Goal: Information Seeking & Learning: Learn about a topic

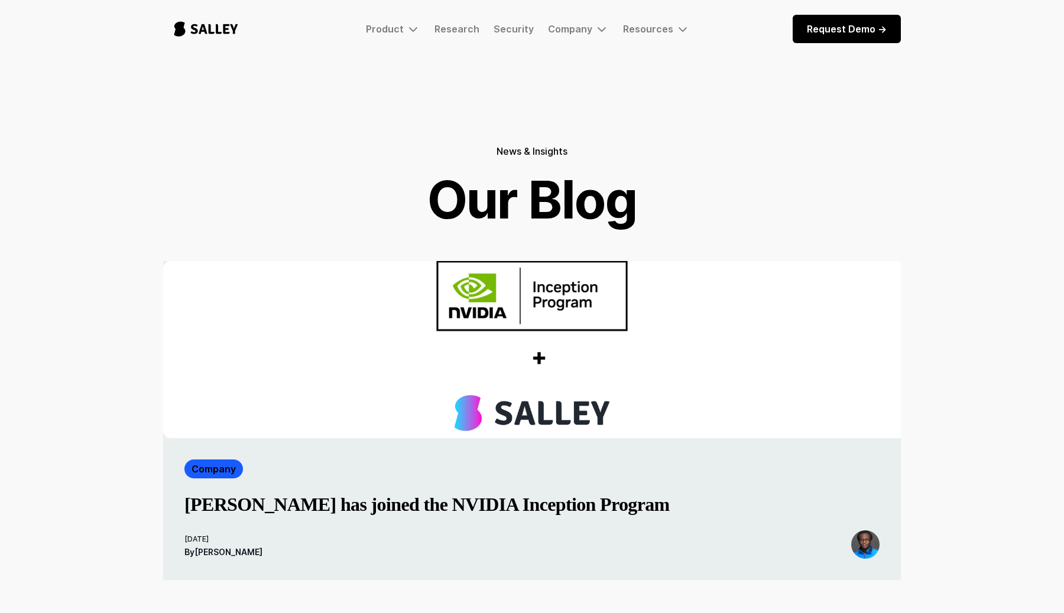
click at [219, 30] on img "home" at bounding box center [206, 28] width 86 height 39
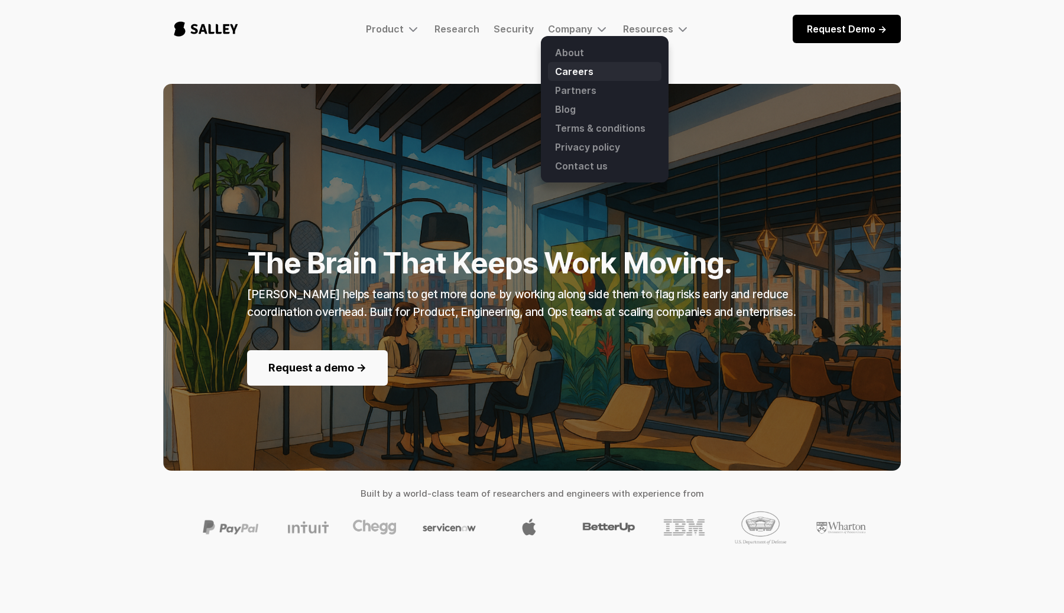
click at [561, 65] on link "Careers" at bounding box center [604, 71] width 113 height 19
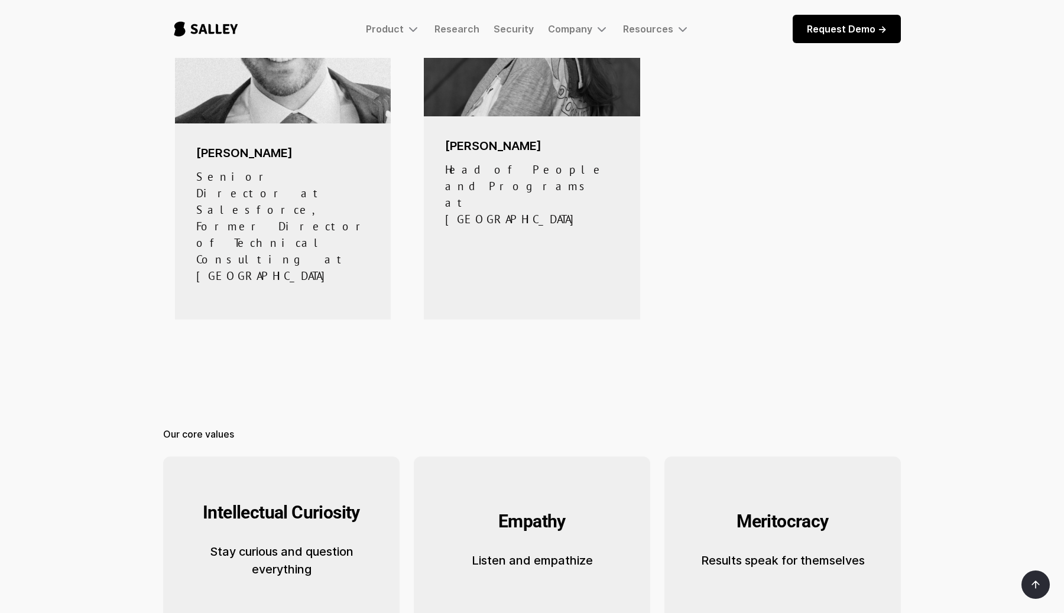
scroll to position [1259, 0]
click at [538, 505] on h4 "Empathy" at bounding box center [531, 521] width 67 height 32
click at [685, 242] on body "Product [PERSON_NAME] Early access to our human behavior-aware AI agent to empo…" at bounding box center [532, 106] width 1064 height 2730
click at [775, 505] on h4 "Meritocracy" at bounding box center [782, 521] width 92 height 32
click at [558, 255] on body "Product Salley AI Early access to our human behavior-aware AI agent to empower …" at bounding box center [532, 106] width 1064 height 2730
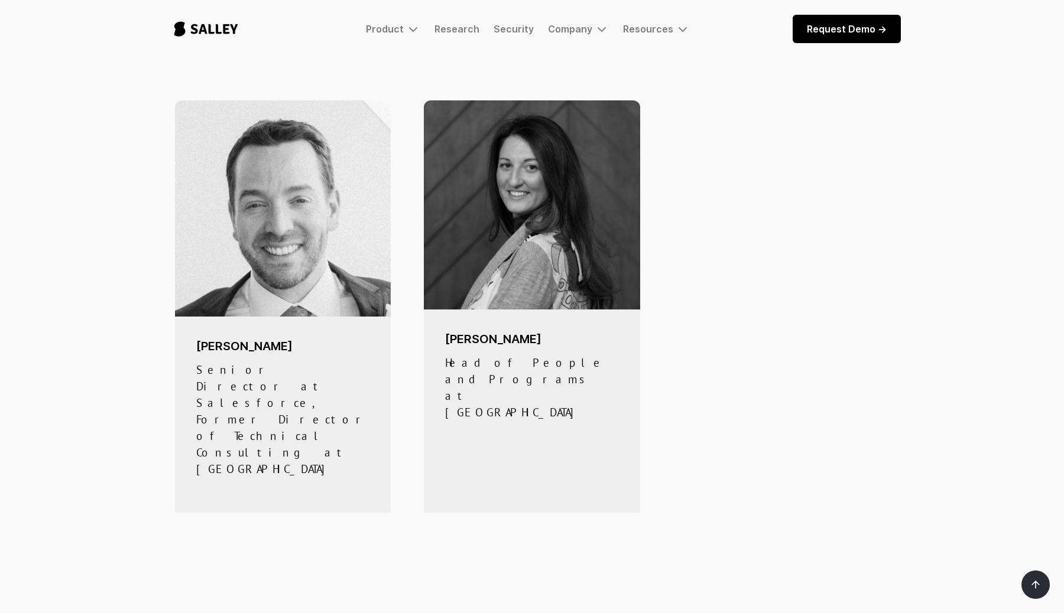
scroll to position [995, 0]
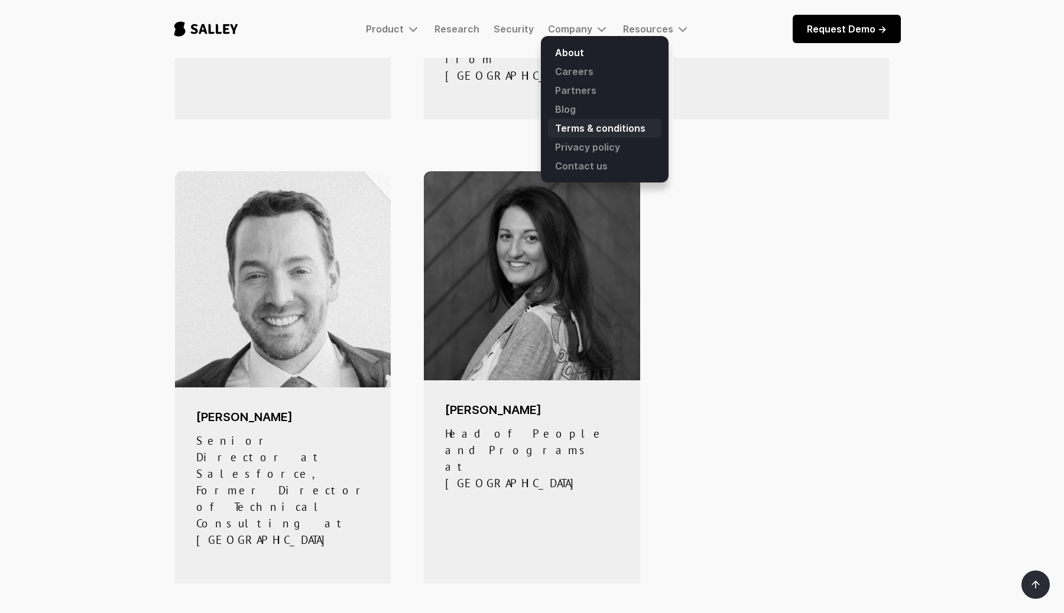
click at [564, 137] on link "Terms & conditions" at bounding box center [604, 128] width 113 height 19
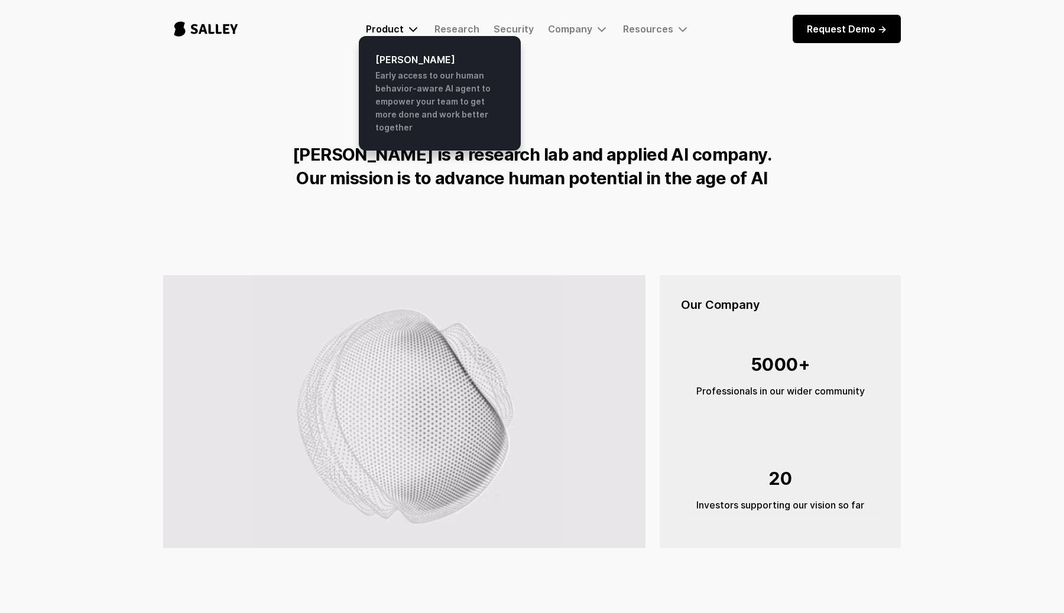
click at [403, 28] on div "Product" at bounding box center [385, 29] width 38 height 12
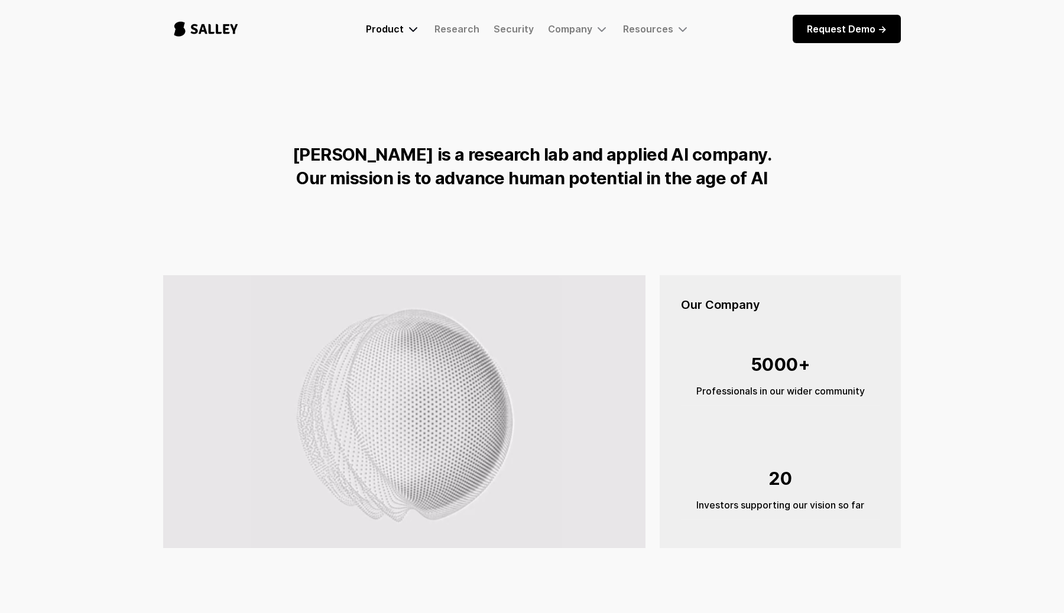
click at [402, 30] on div "Product" at bounding box center [385, 29] width 38 height 12
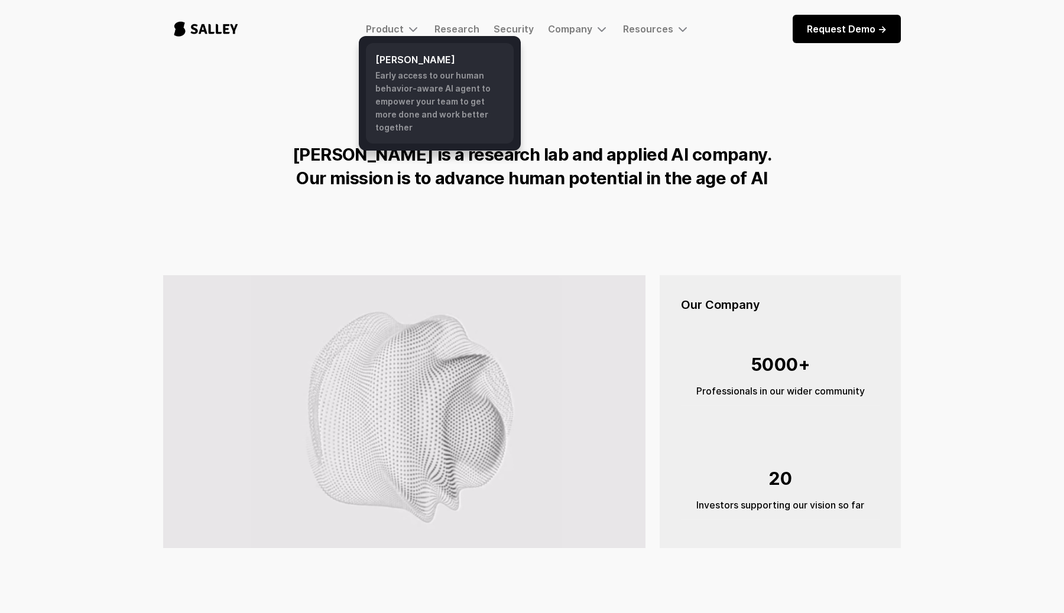
click at [394, 63] on h6 "[PERSON_NAME]" at bounding box center [439, 60] width 129 height 14
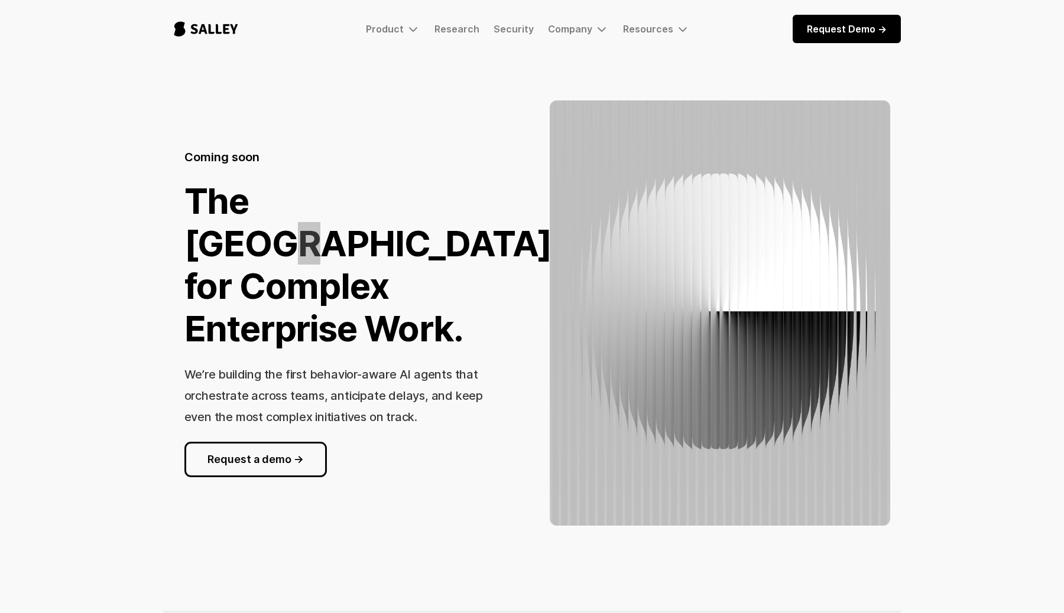
click at [350, 203] on h1 "The [GEOGRAPHIC_DATA] for Complex Enterprise Work." at bounding box center [368, 265] width 368 height 170
click at [150, 369] on div "Coming soon The [GEOGRAPHIC_DATA] for Complex Enterprise Work. We’re building t…" at bounding box center [532, 313] width 766 height 426
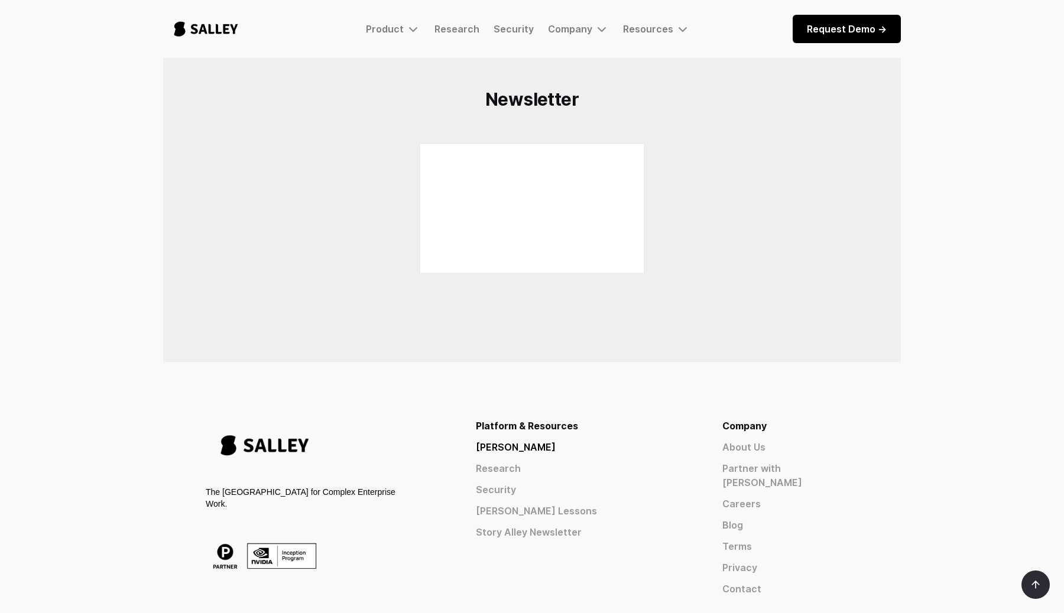
scroll to position [701, 0]
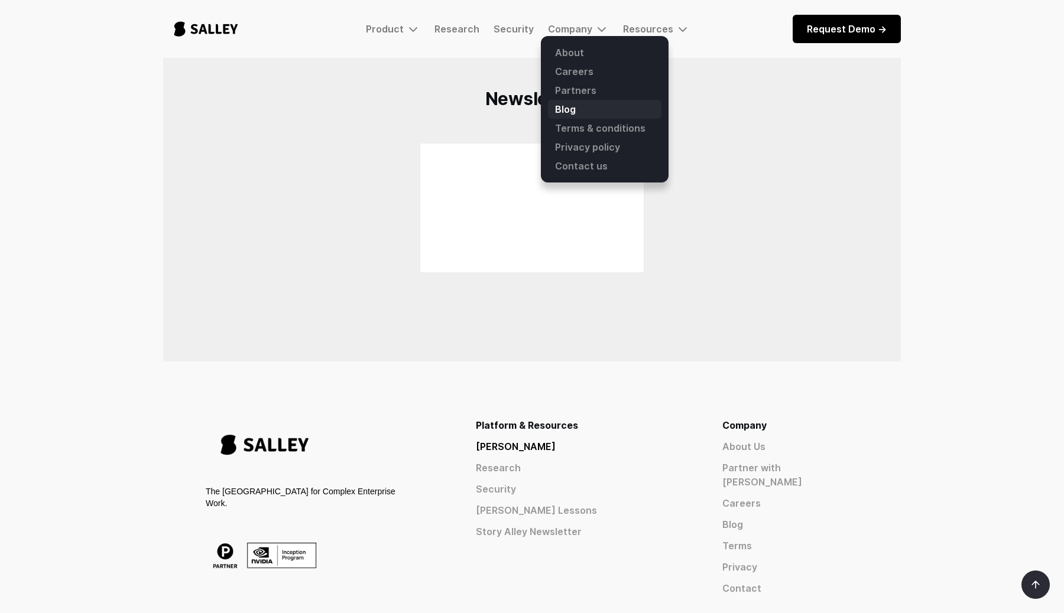
click at [557, 111] on link "Blog" at bounding box center [604, 109] width 113 height 19
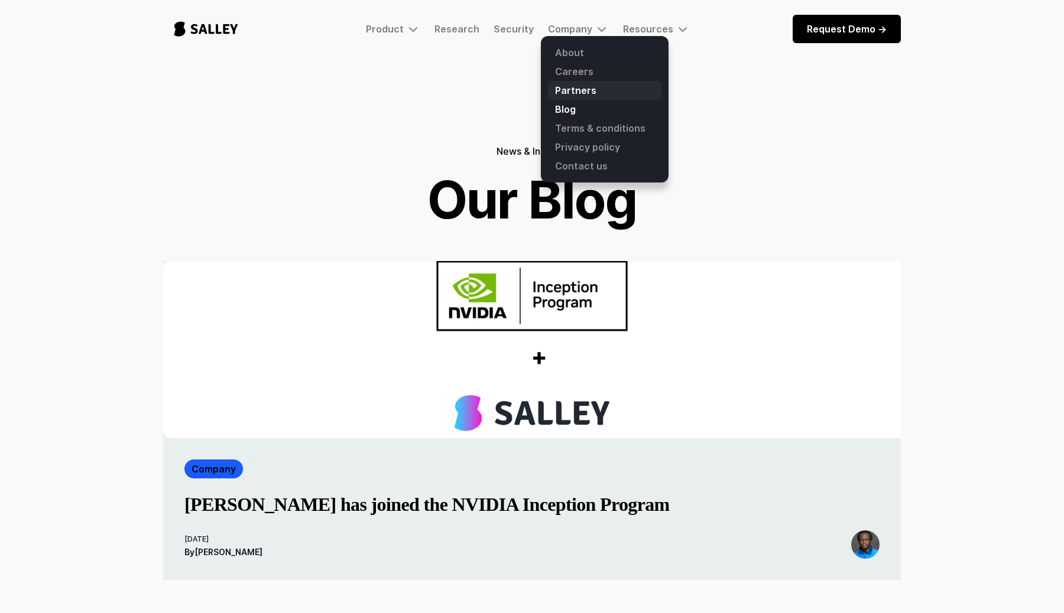
click at [568, 98] on link "Partners" at bounding box center [604, 90] width 113 height 19
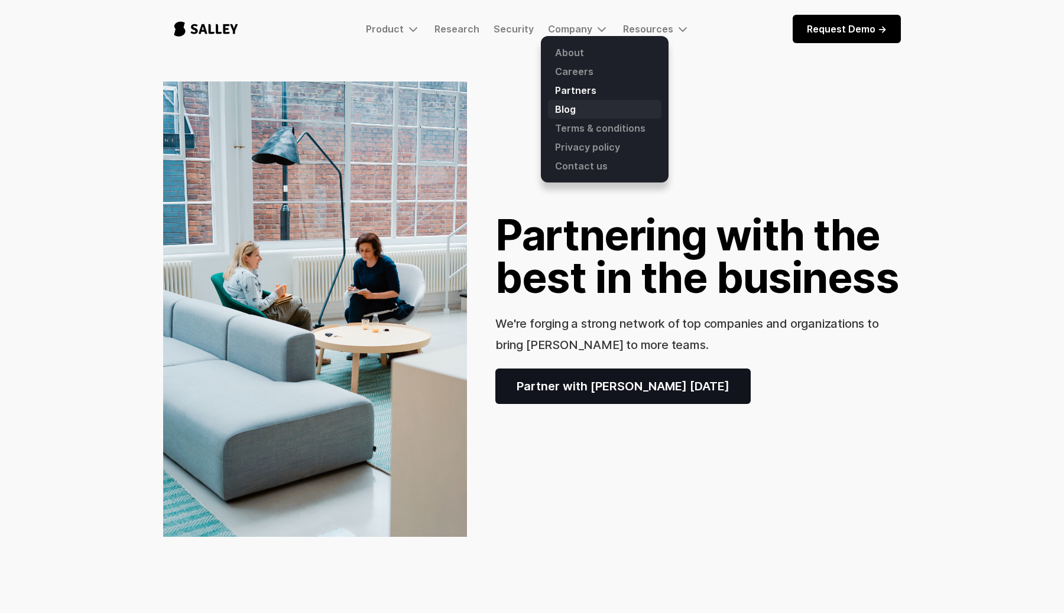
click at [571, 110] on link "Blog" at bounding box center [604, 109] width 113 height 19
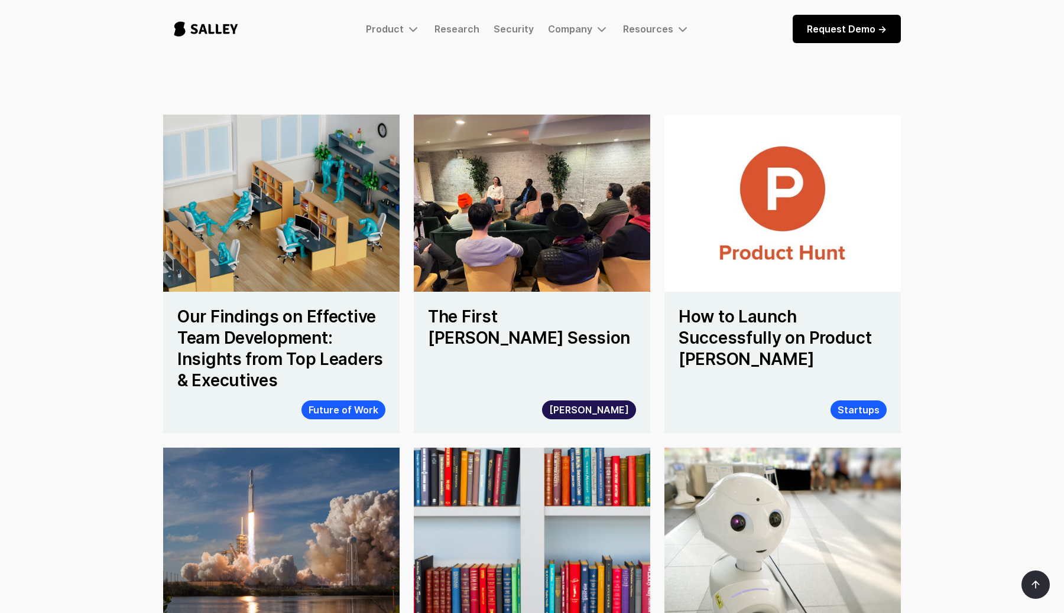
scroll to position [519, 0]
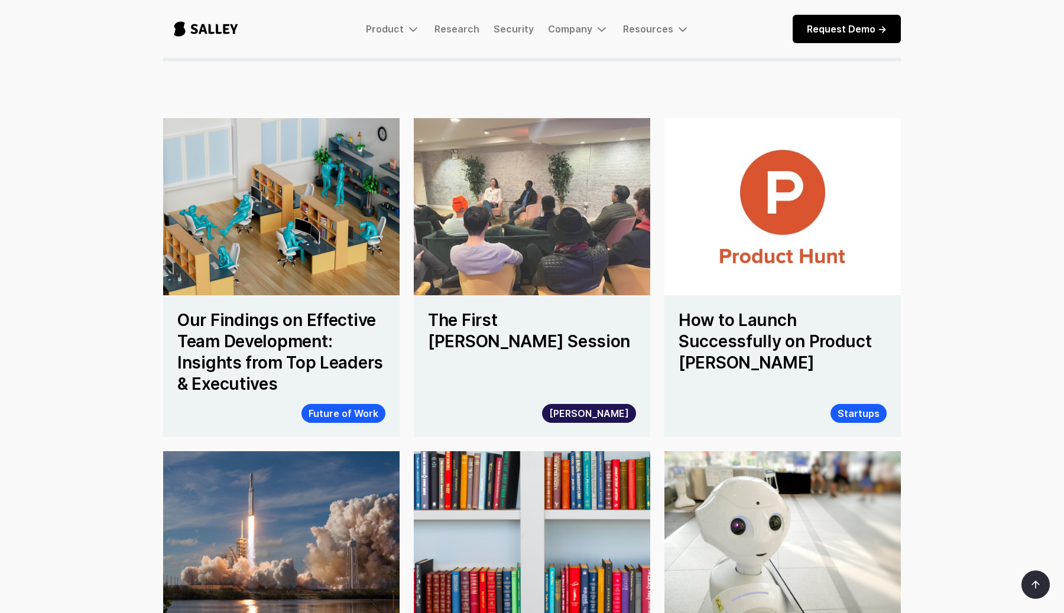
click at [541, 238] on img at bounding box center [532, 207] width 254 height 190
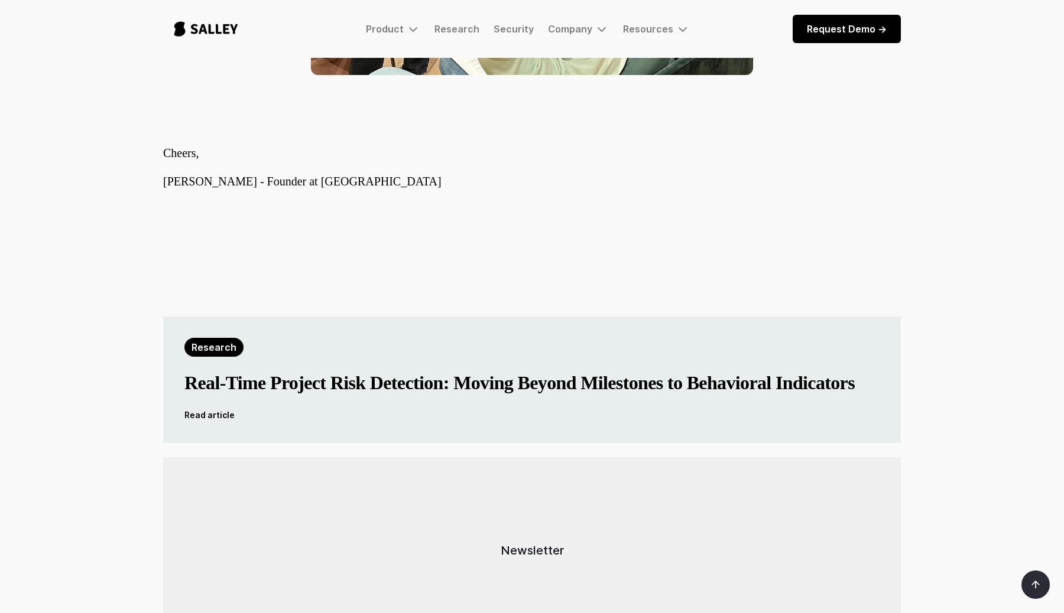
scroll to position [3057, 0]
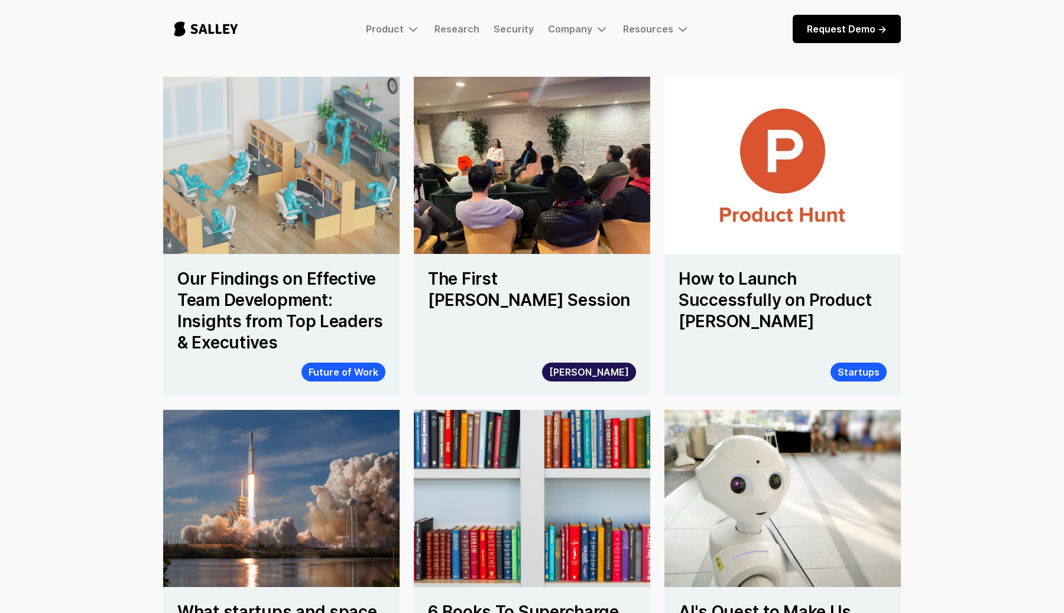
scroll to position [561, 0]
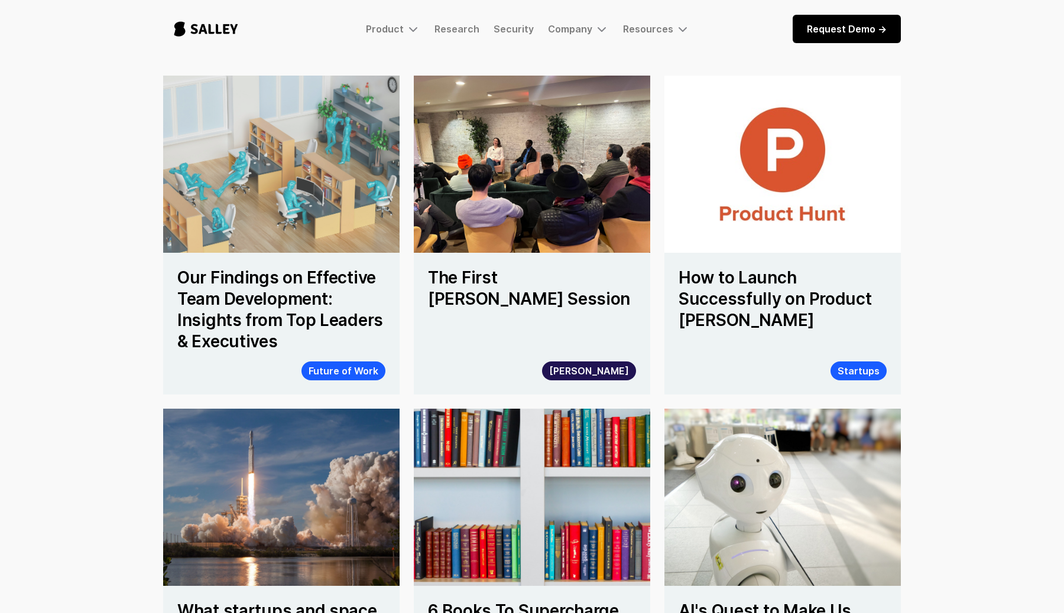
click at [320, 232] on img at bounding box center [281, 164] width 260 height 195
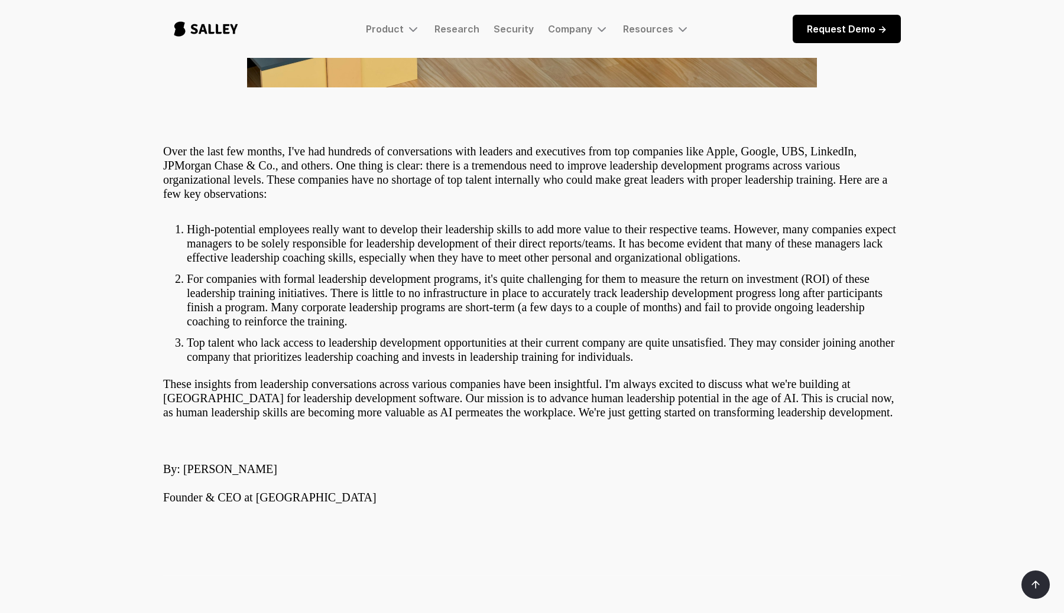
scroll to position [704, 0]
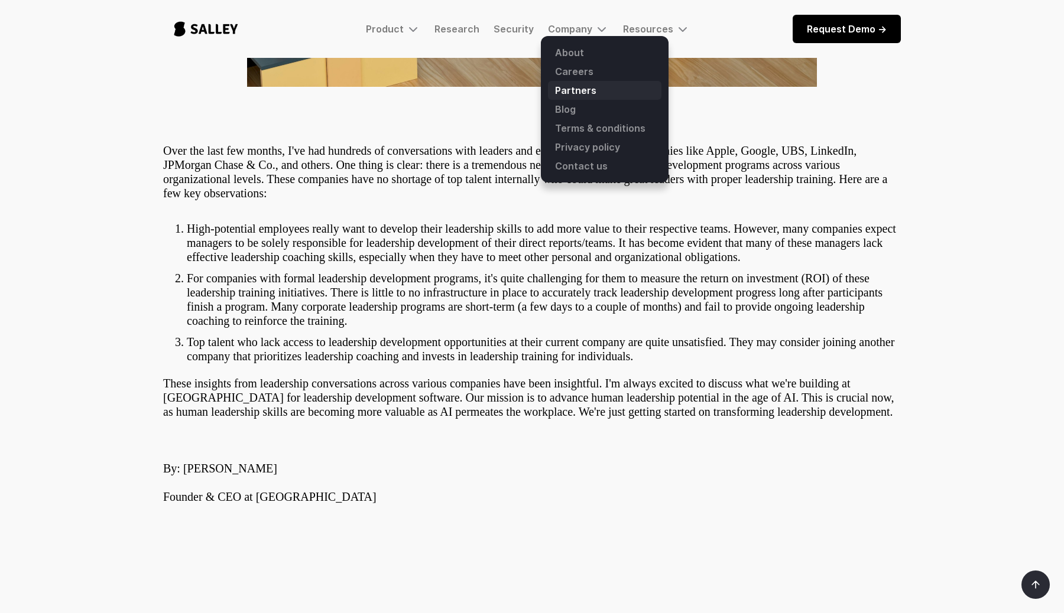
click at [586, 96] on link "Partners" at bounding box center [604, 90] width 113 height 19
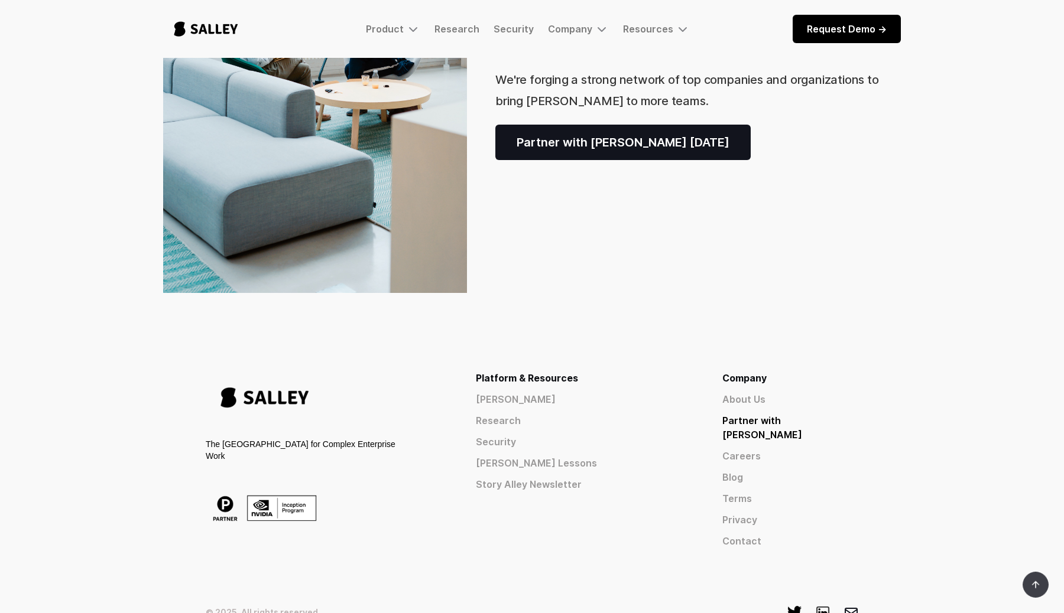
scroll to position [321, 0]
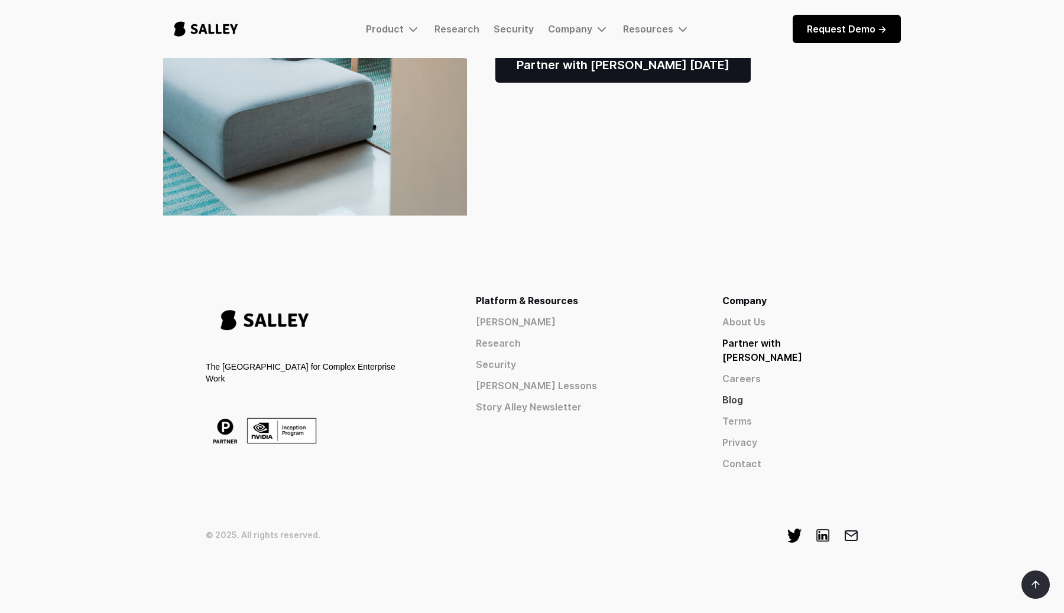
click at [775, 393] on link "Blog" at bounding box center [790, 400] width 136 height 14
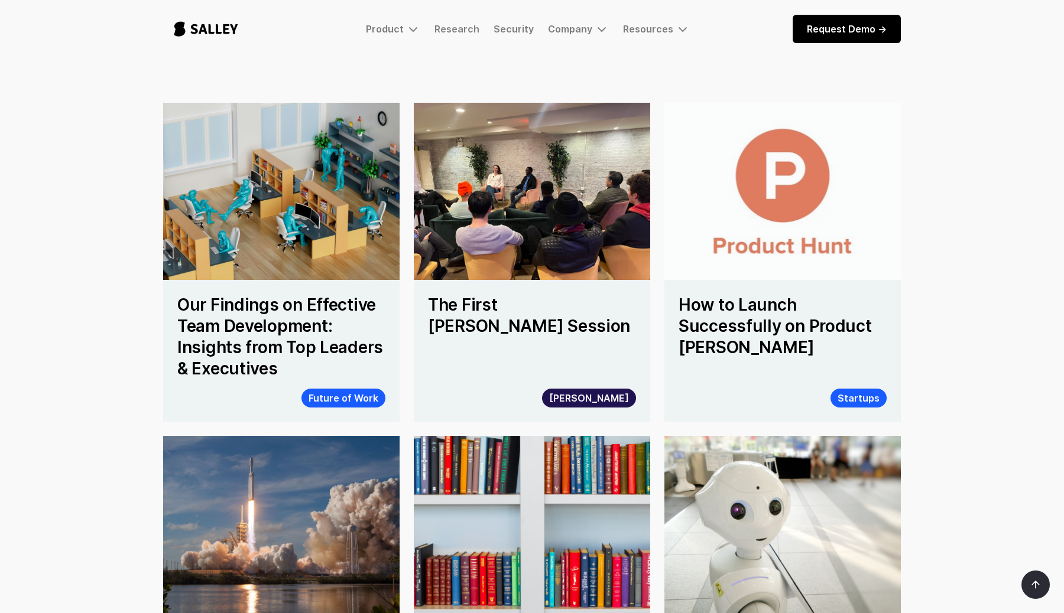
scroll to position [535, 0]
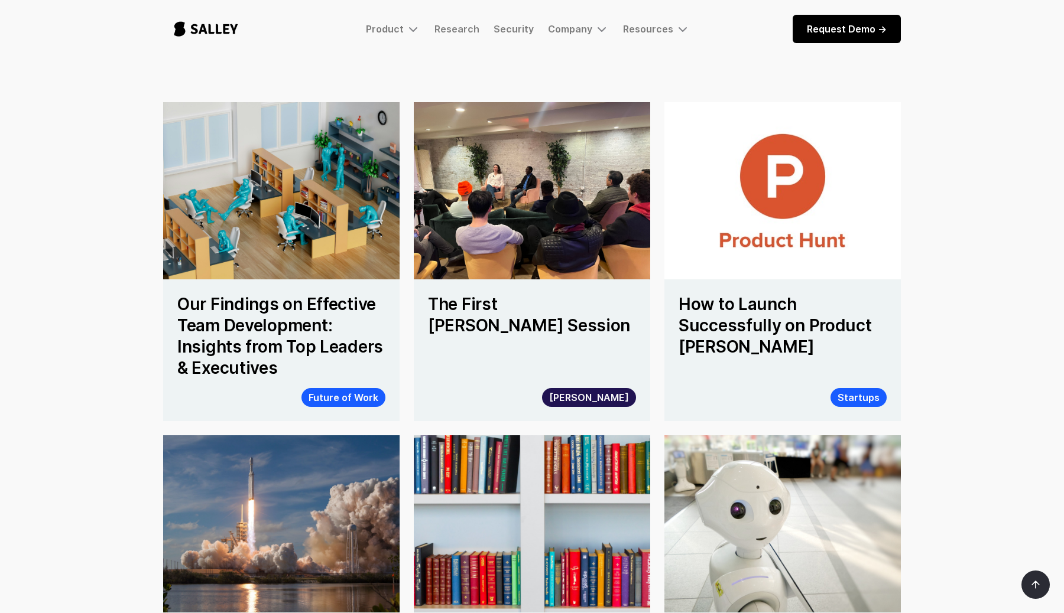
click at [720, 340] on h4 "How to Launch Successfully on Product Hunt" at bounding box center [782, 326] width 208 height 64
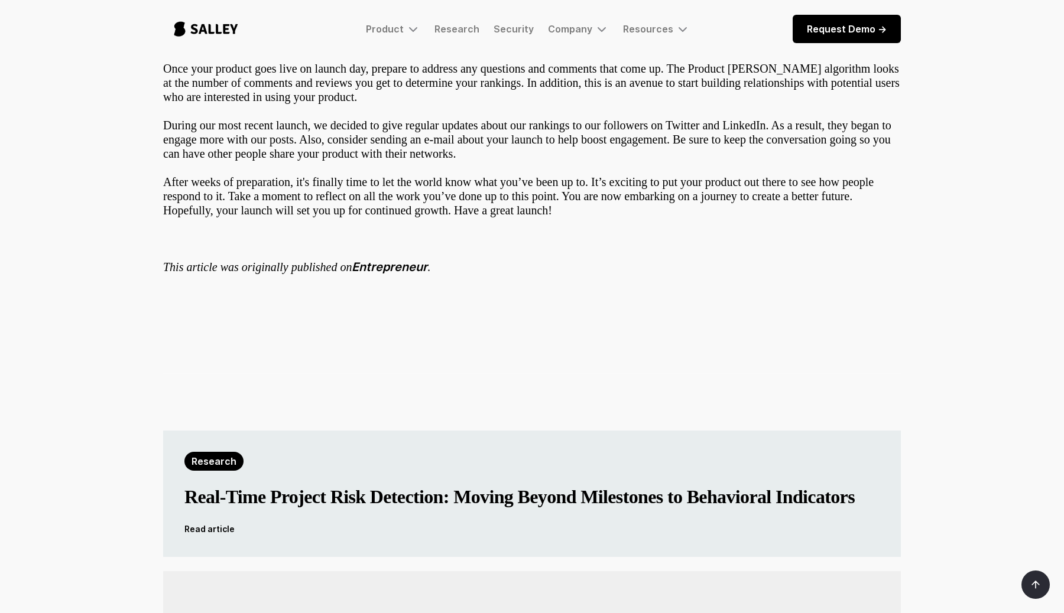
scroll to position [1126, 0]
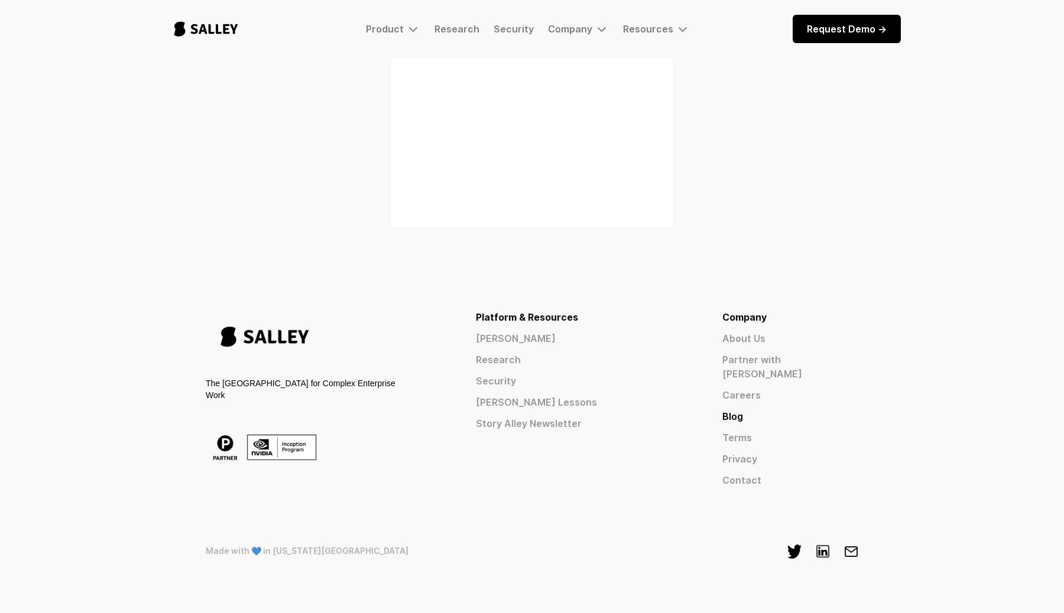
scroll to position [1490, 0]
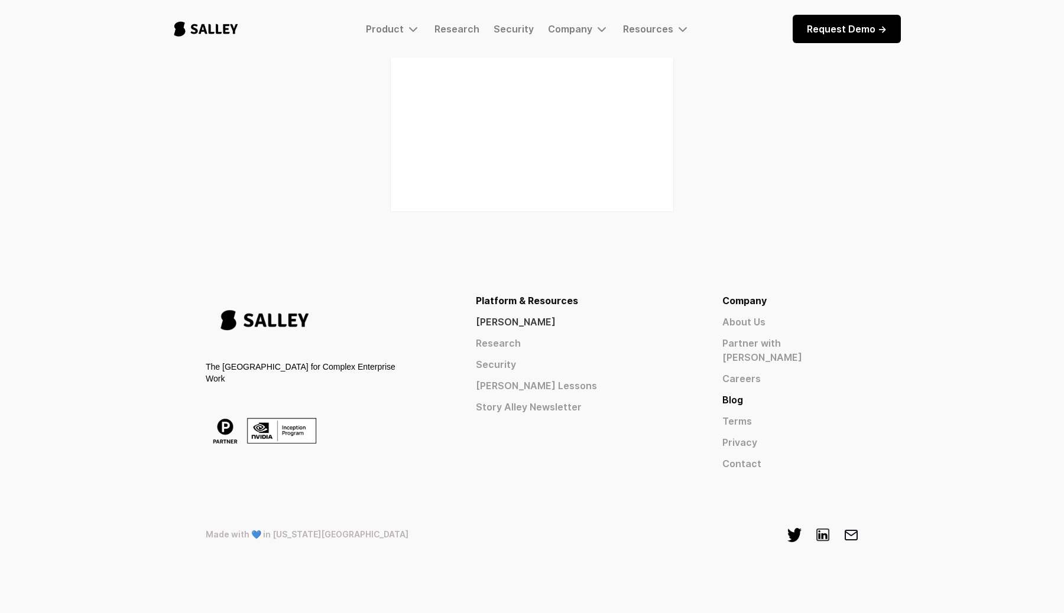
click at [626, 323] on link "[PERSON_NAME]" at bounding box center [578, 322] width 204 height 14
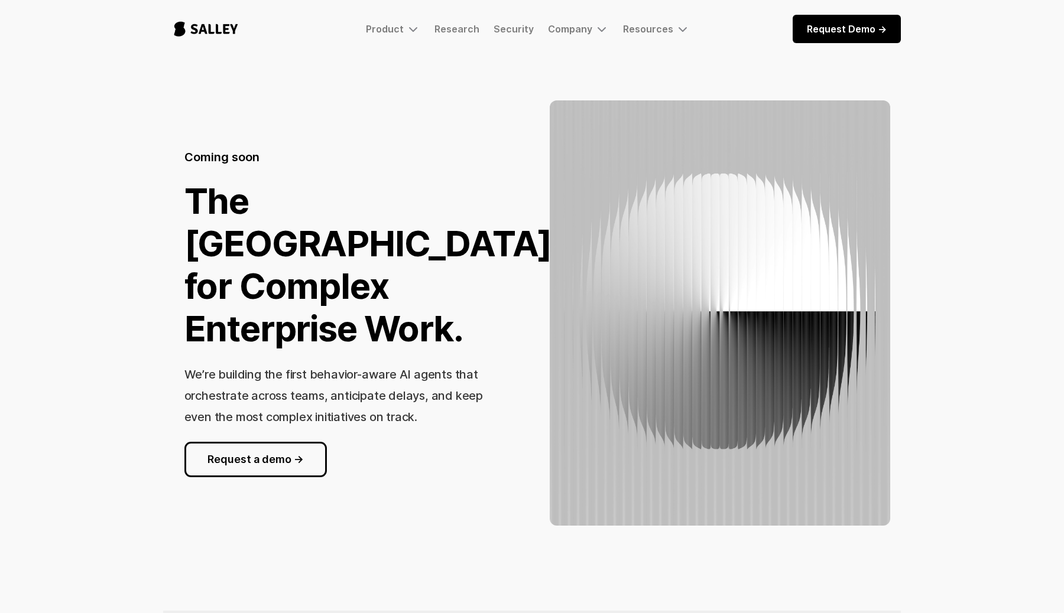
click at [229, 34] on img "home" at bounding box center [206, 28] width 86 height 39
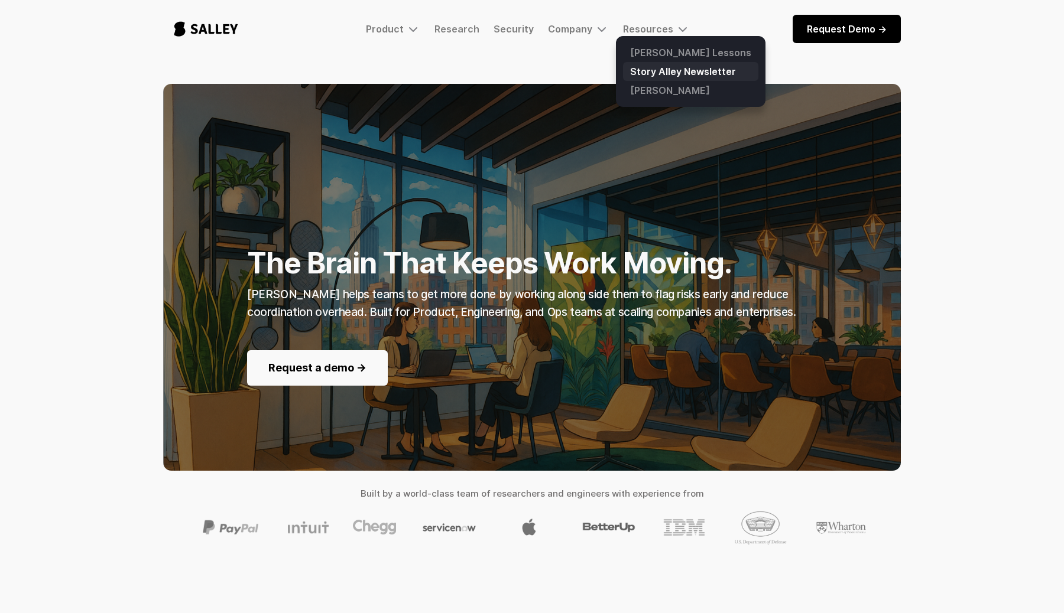
click at [639, 70] on link "Story Alley Newsletter" at bounding box center [690, 71] width 135 height 19
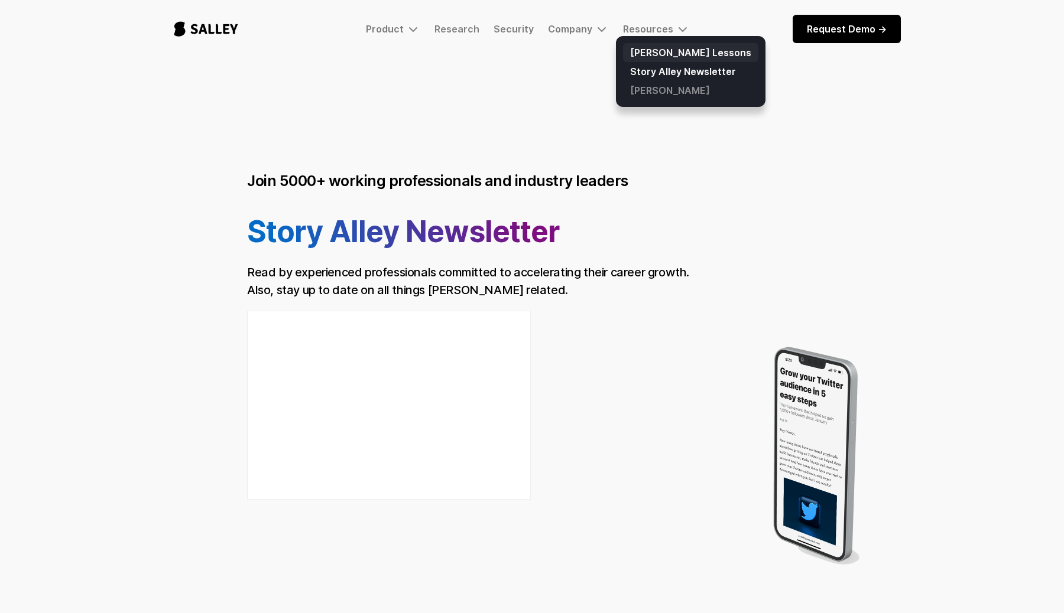
click at [644, 51] on link "[PERSON_NAME] Lessons" at bounding box center [690, 52] width 135 height 19
click at [687, 95] on link "[PERSON_NAME]" at bounding box center [690, 90] width 135 height 19
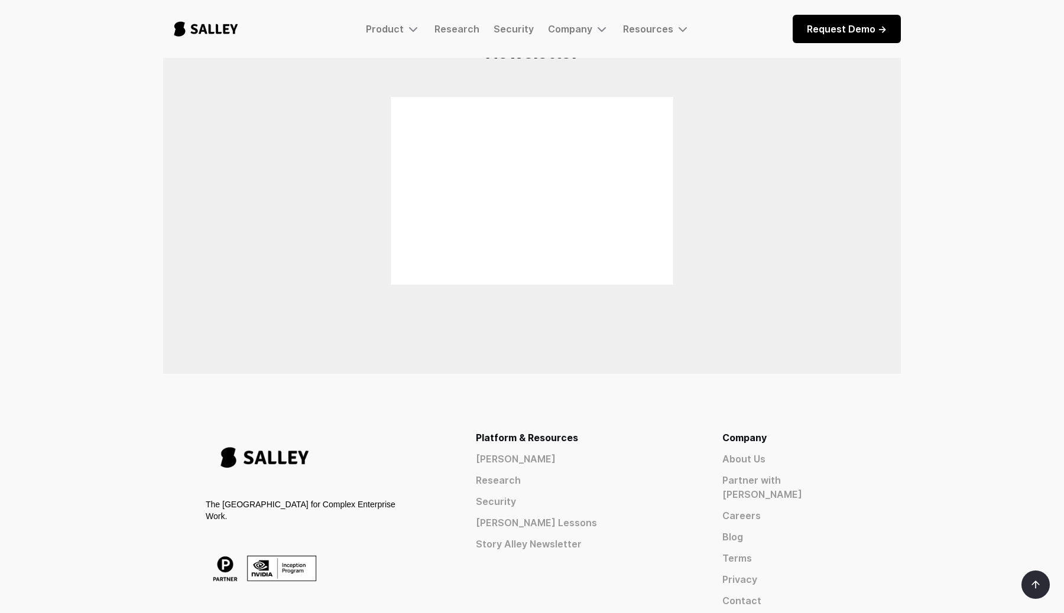
scroll to position [3705, 0]
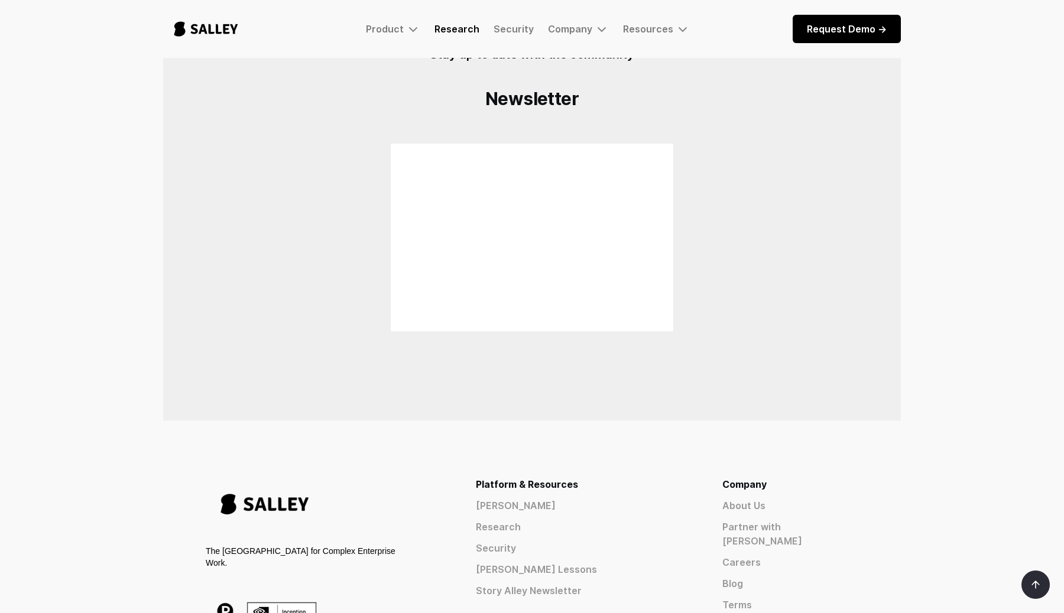
click at [465, 30] on link "Research" at bounding box center [456, 29] width 45 height 12
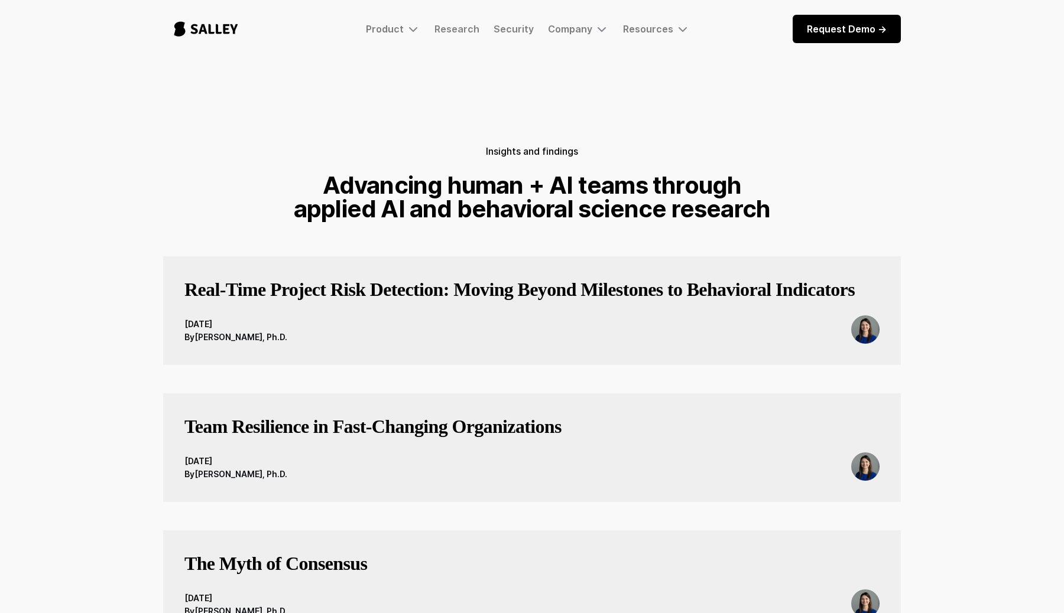
click at [529, 344] on div "August 18, 2025 By Anna McCalpin, Ph.D." at bounding box center [531, 330] width 695 height 28
click at [548, 301] on h3 "Real-Time Project Risk Detection: Moving Beyond Milestones to Behavioral Indica…" at bounding box center [519, 290] width 670 height 24
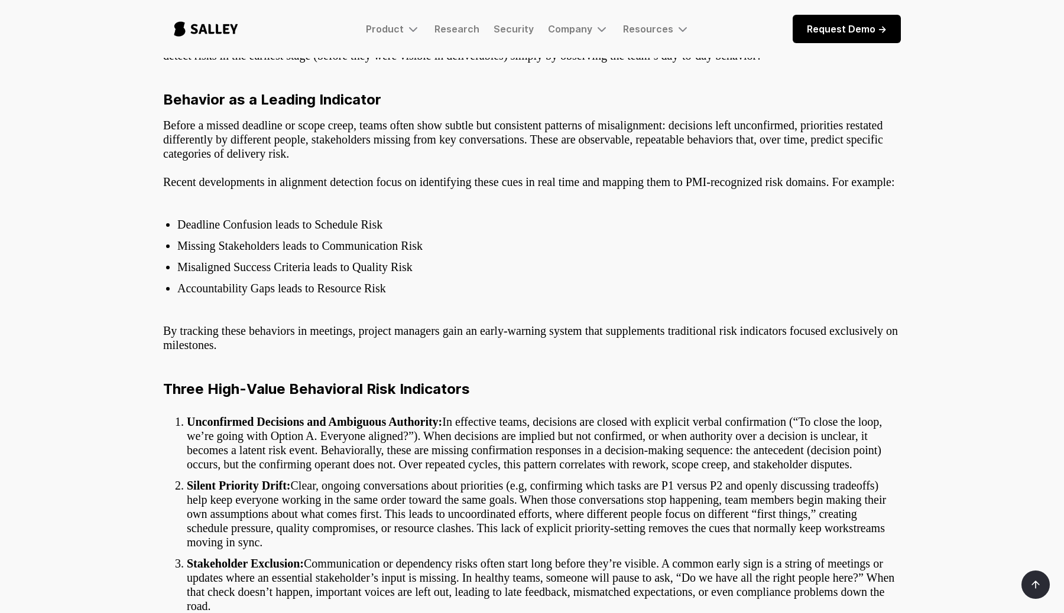
scroll to position [325, 0]
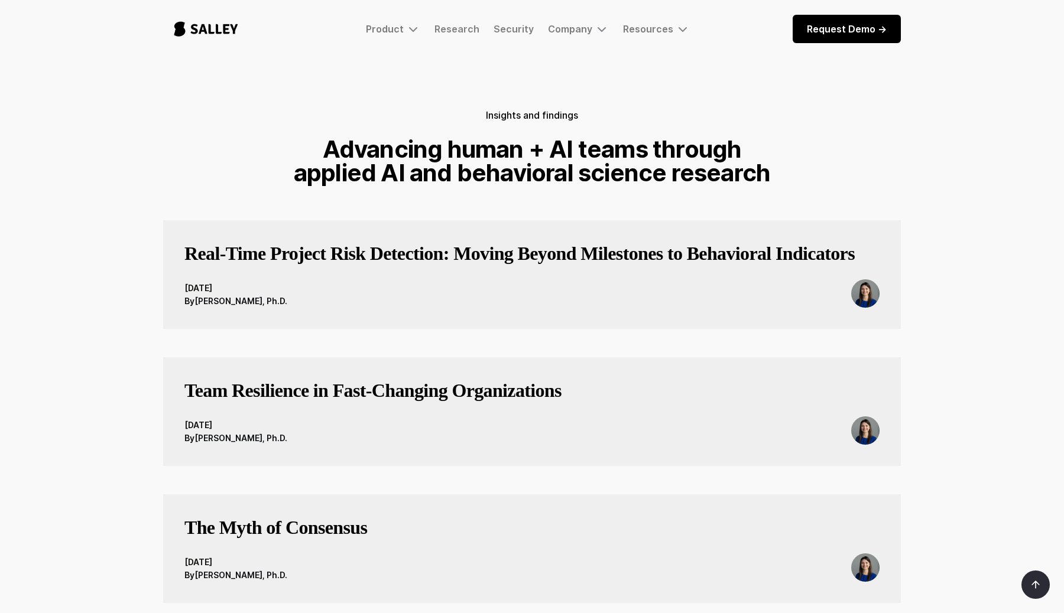
scroll to position [34, 0]
